Goal: Check status: Check status

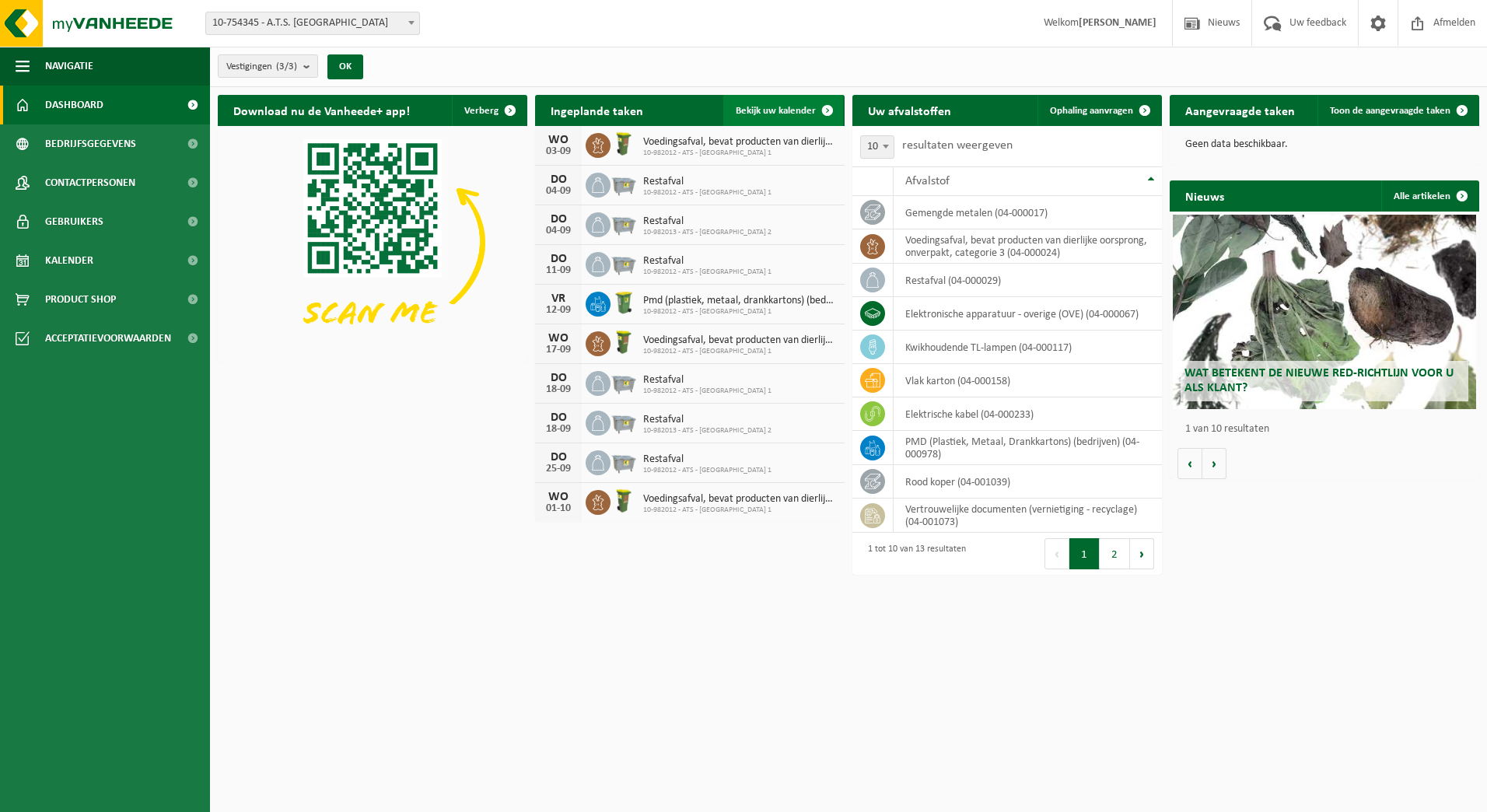
click at [800, 106] on span "Bekijk uw kalender" at bounding box center [775, 111] width 80 height 10
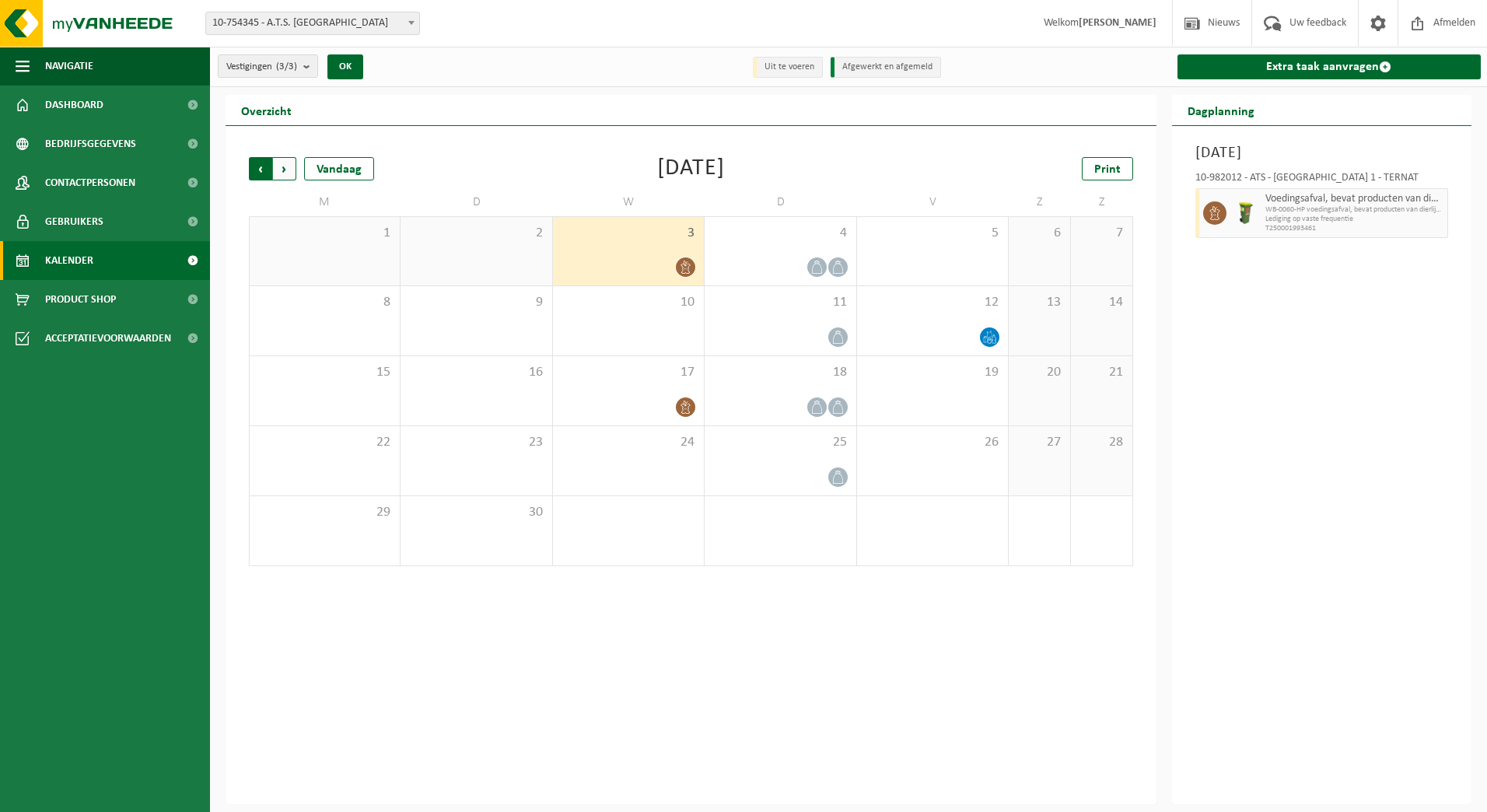
click at [285, 162] on span "Volgende" at bounding box center [285, 168] width 23 height 23
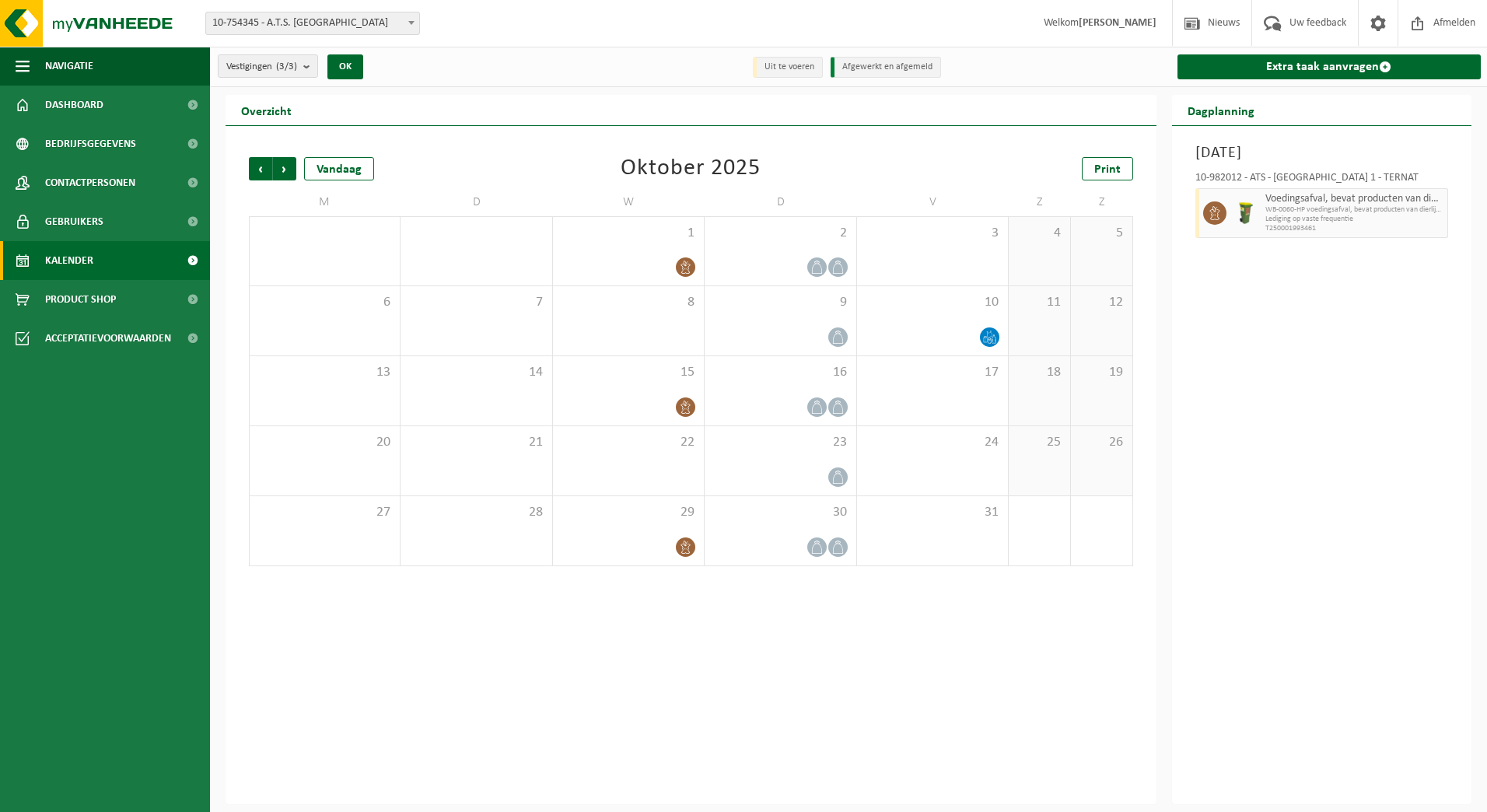
click at [285, 162] on span "Volgende" at bounding box center [285, 168] width 23 height 23
click at [255, 164] on span "Vorige" at bounding box center [260, 168] width 23 height 23
click at [823, 266] on icon at bounding box center [817, 266] width 13 height 13
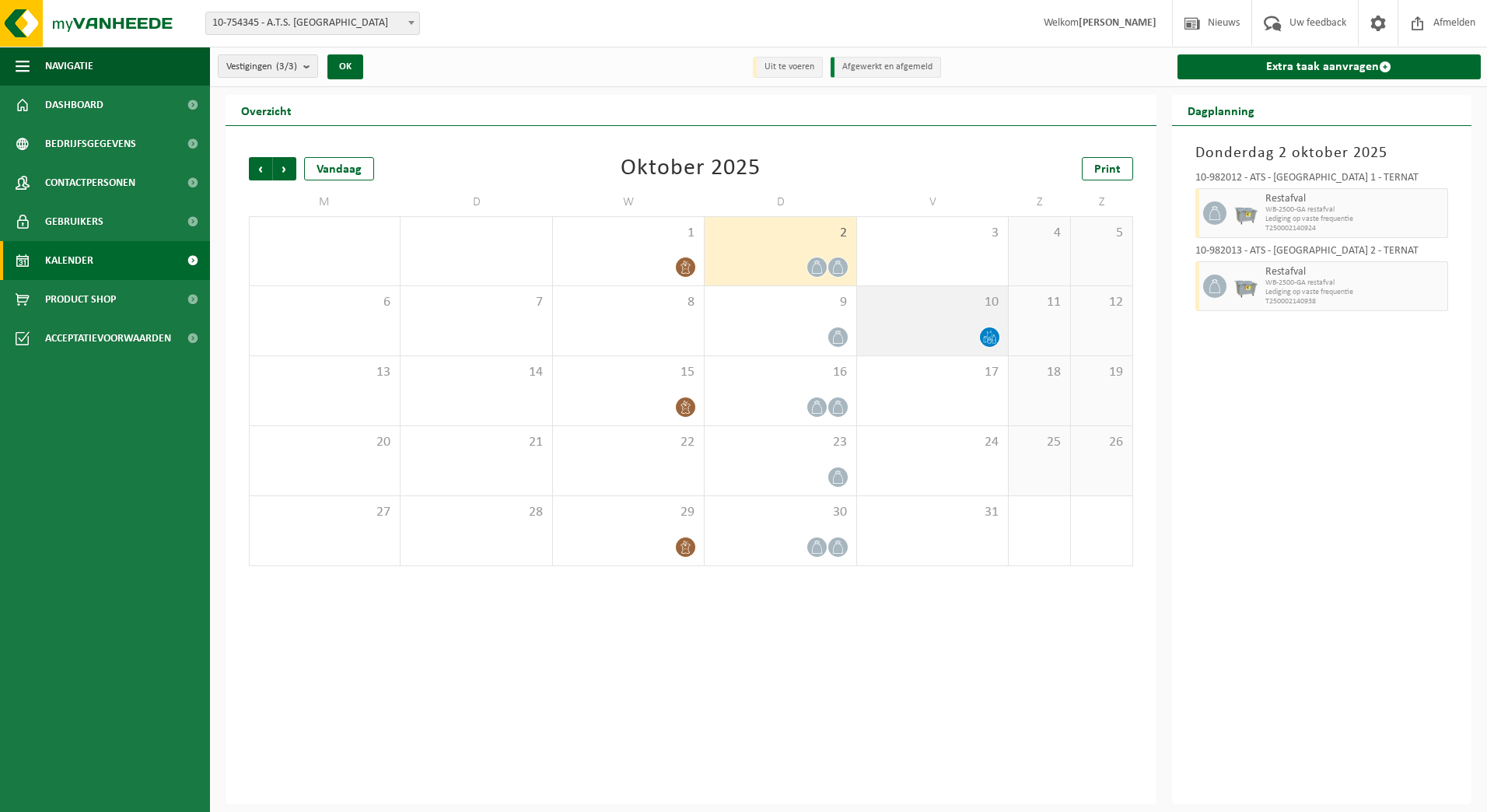
click at [987, 338] on icon at bounding box center [989, 337] width 13 height 13
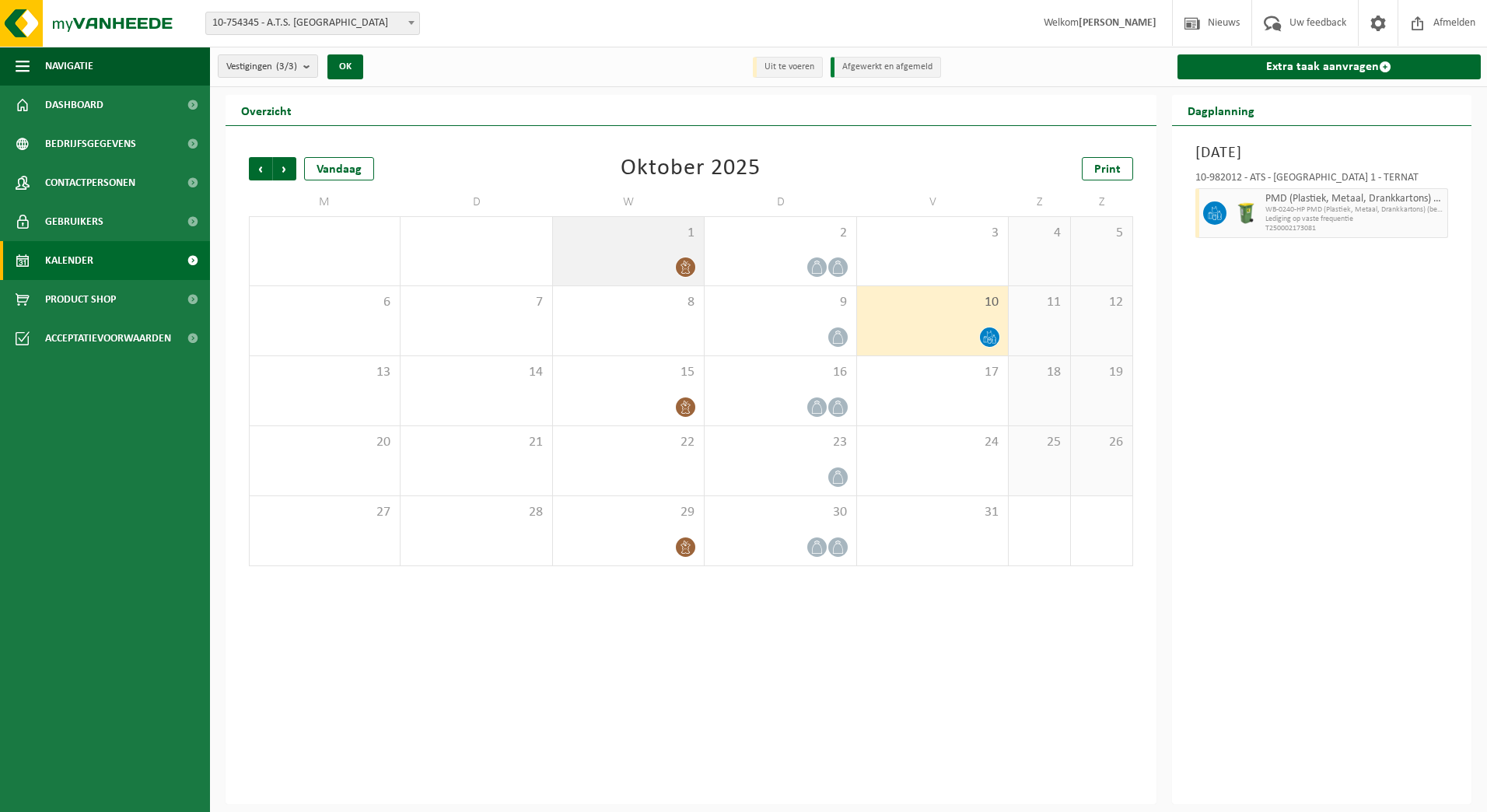
click at [652, 232] on span "1" at bounding box center [628, 234] width 135 height 17
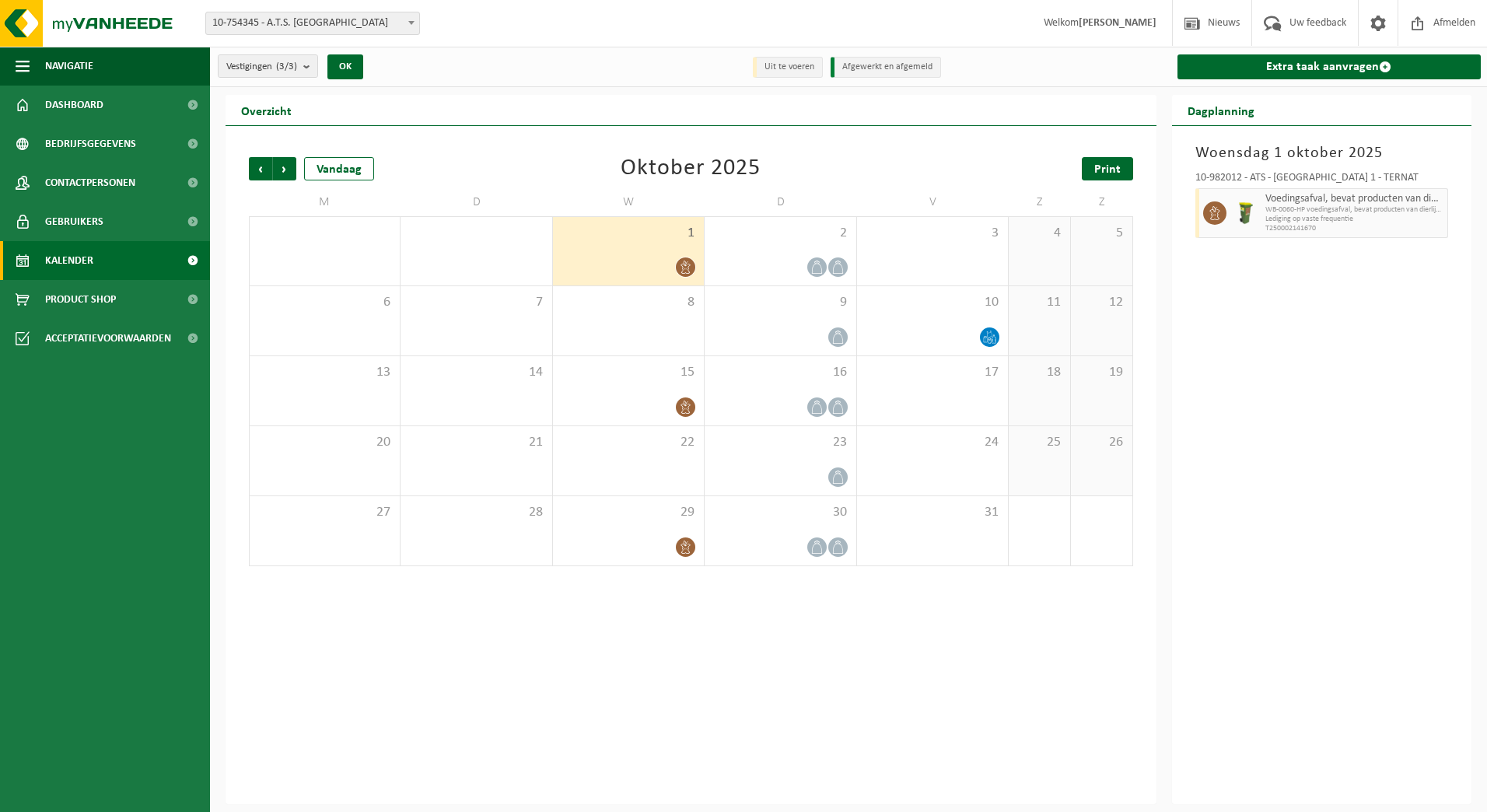
click at [1092, 168] on link "Print" at bounding box center [1108, 168] width 52 height 23
click at [946, 328] on div at bounding box center [932, 337] width 135 height 21
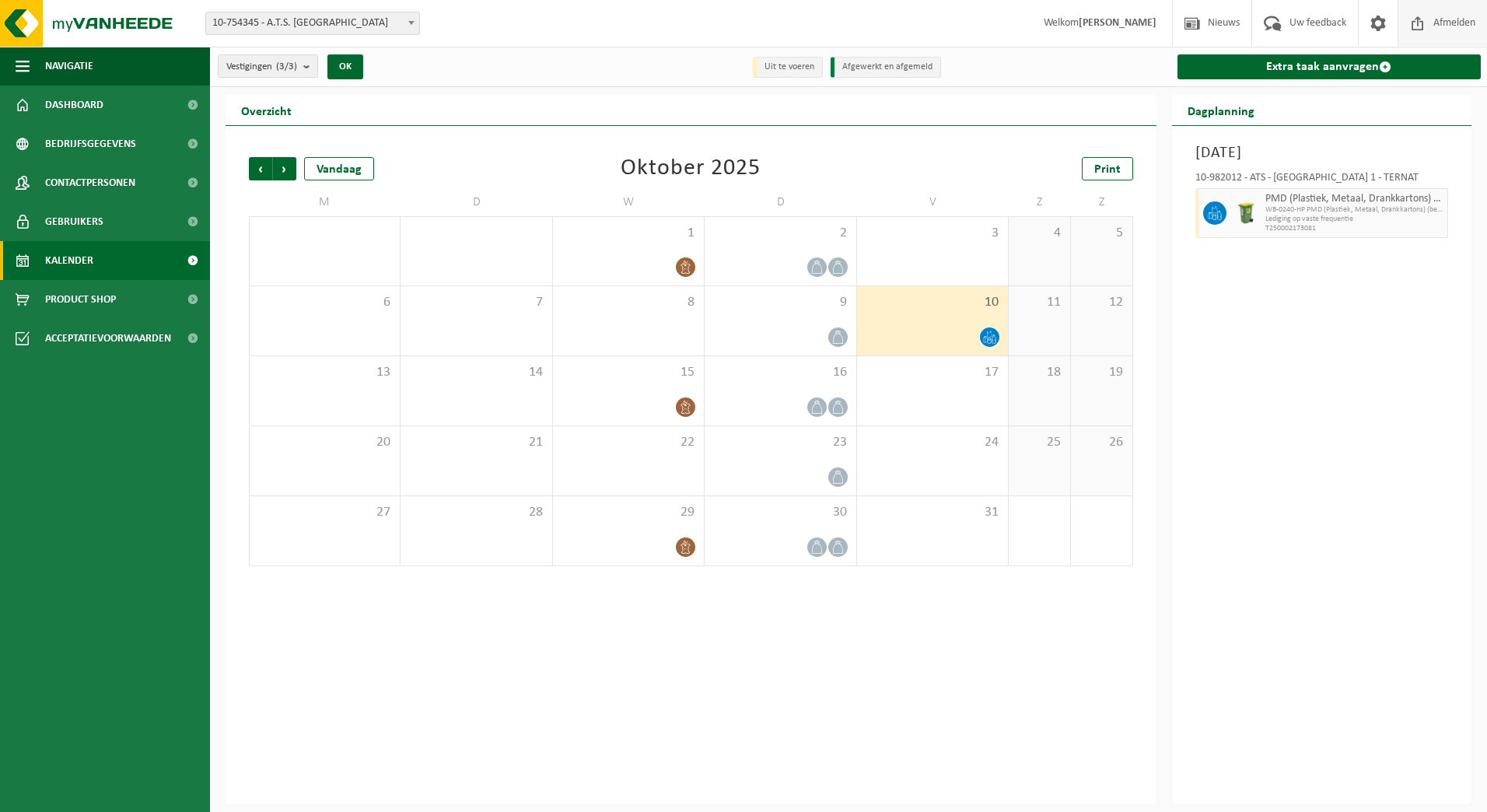
click at [1446, 17] on span "Afmelden" at bounding box center [1455, 22] width 50 height 46
